Goal: Navigation & Orientation: Find specific page/section

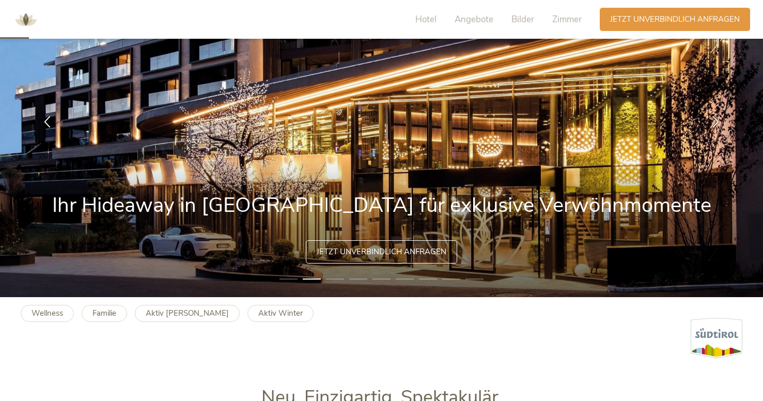
scroll to position [200, 0]
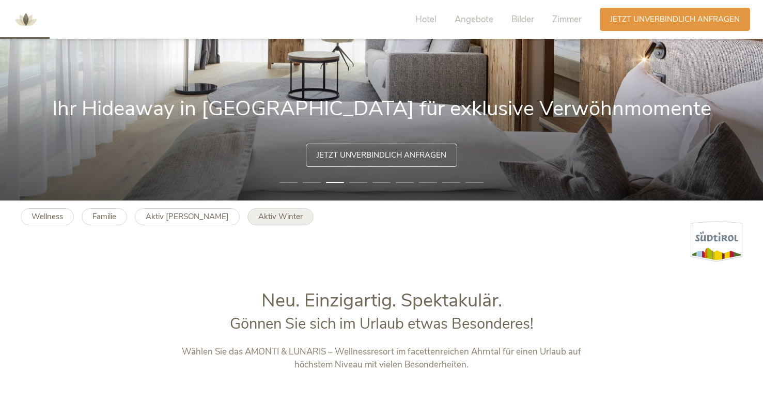
click at [258, 218] on b "Aktiv Winter" at bounding box center [280, 216] width 44 height 10
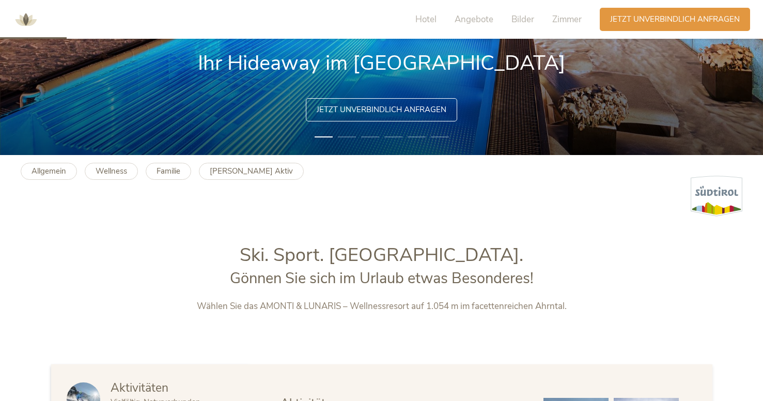
scroll to position [248, 0]
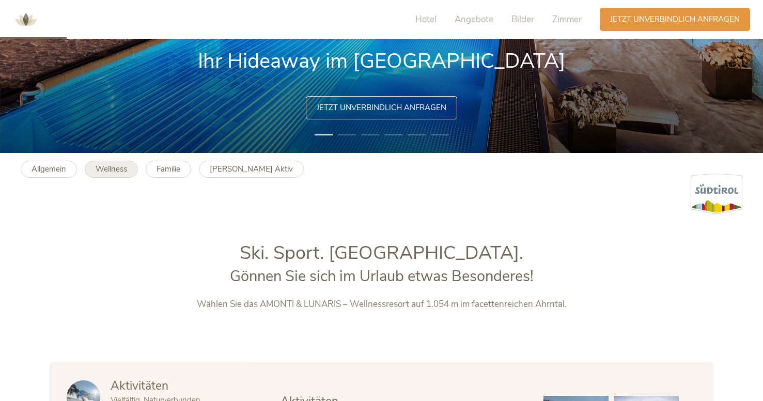
click at [125, 168] on b "Wellness" at bounding box center [112, 169] width 32 height 10
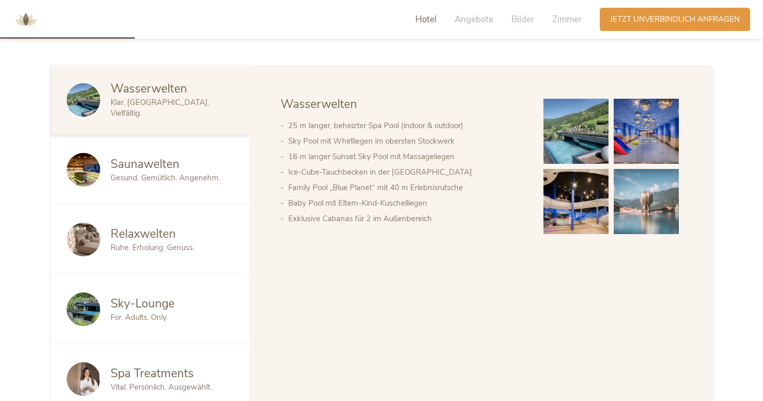
scroll to position [358, 0]
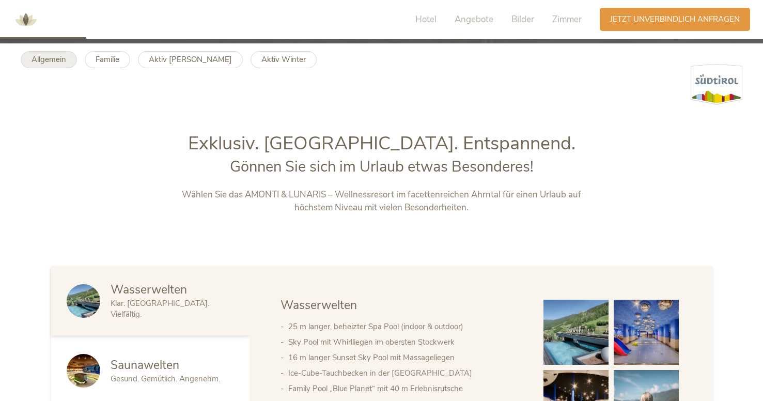
click at [52, 63] on b "Allgemein" at bounding box center [49, 59] width 35 height 10
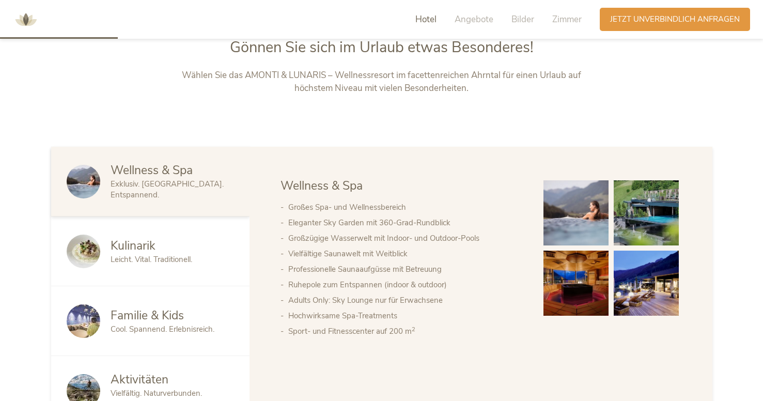
scroll to position [546, 0]
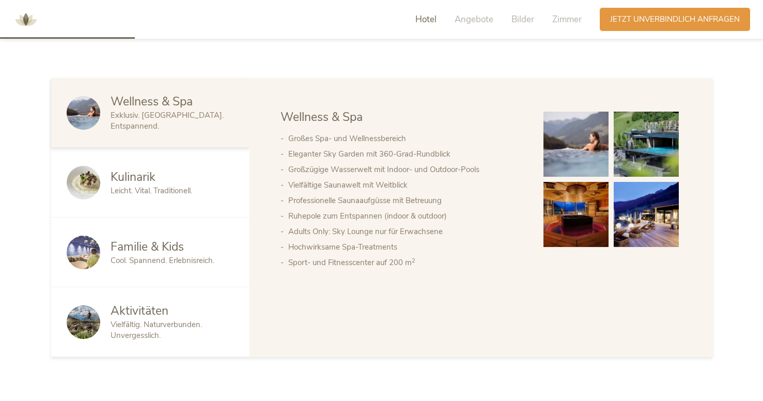
click at [135, 180] on span "Kulinarik" at bounding box center [133, 177] width 45 height 16
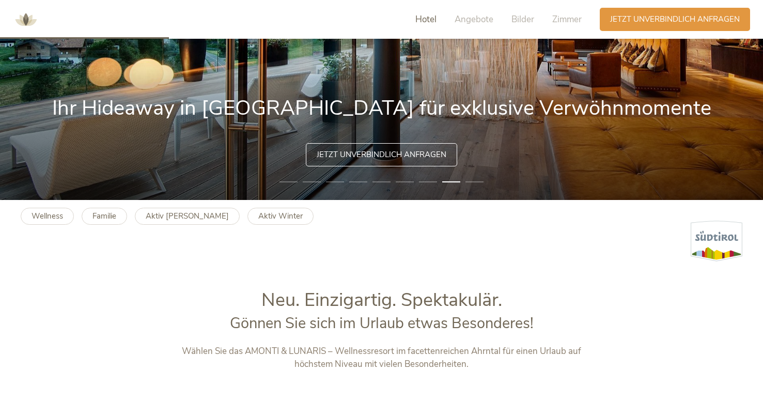
scroll to position [0, 0]
